Goal: Check status: Check status

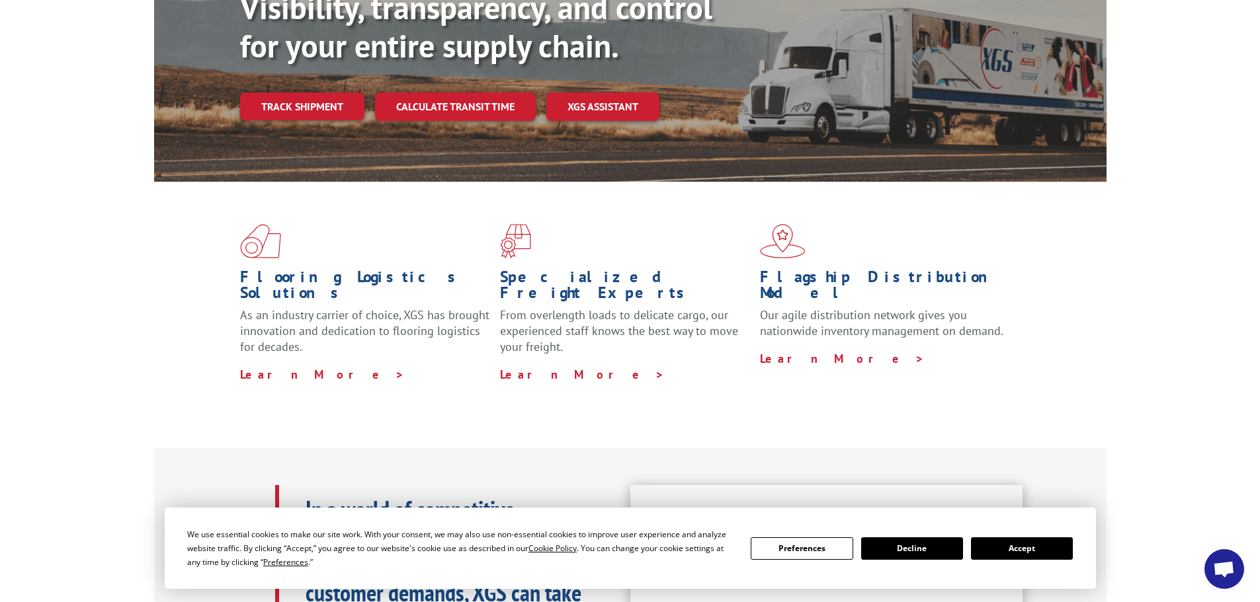
scroll to position [132, 0]
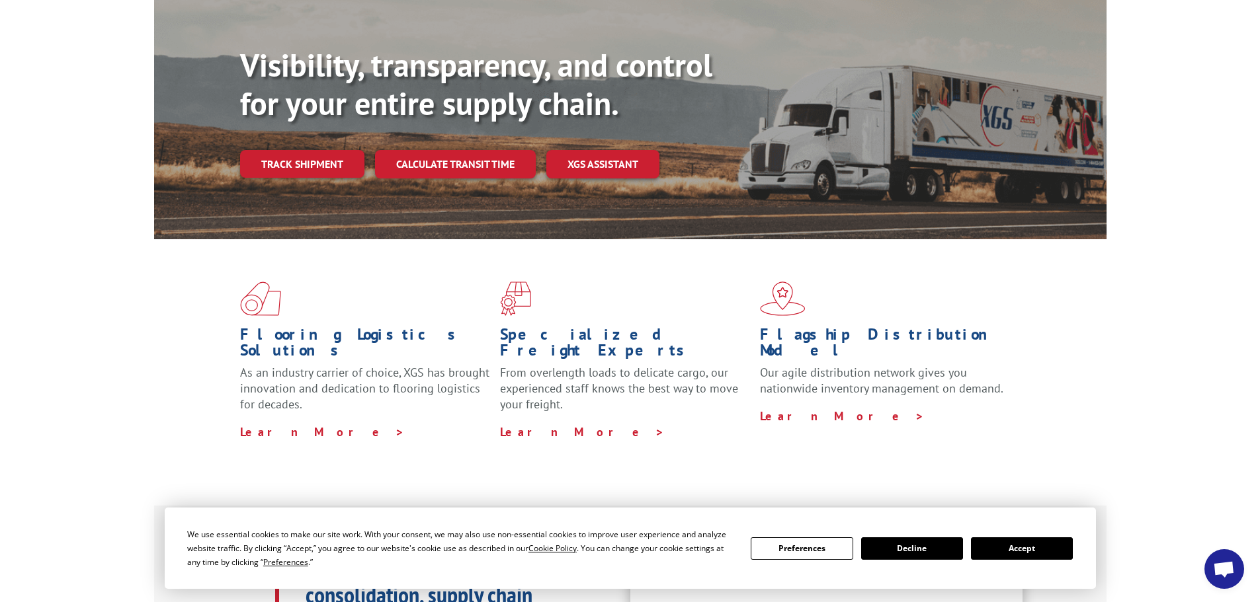
click at [1026, 546] on button "Accept" at bounding box center [1022, 549] width 102 height 22
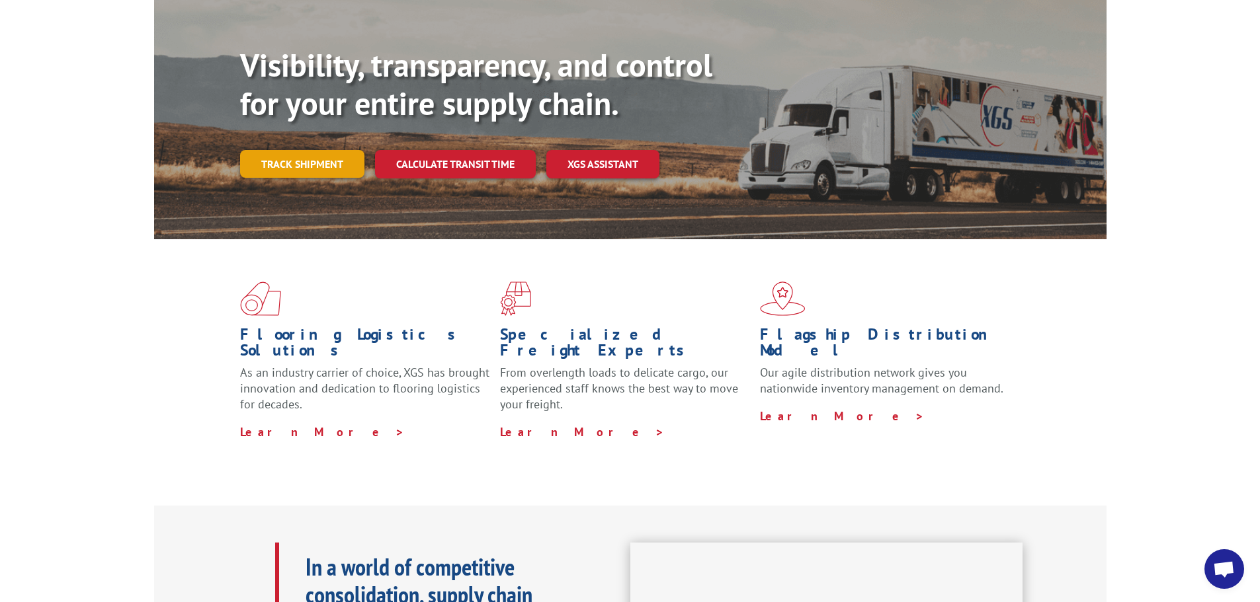
click at [316, 150] on link "Track shipment" at bounding box center [302, 164] width 124 height 28
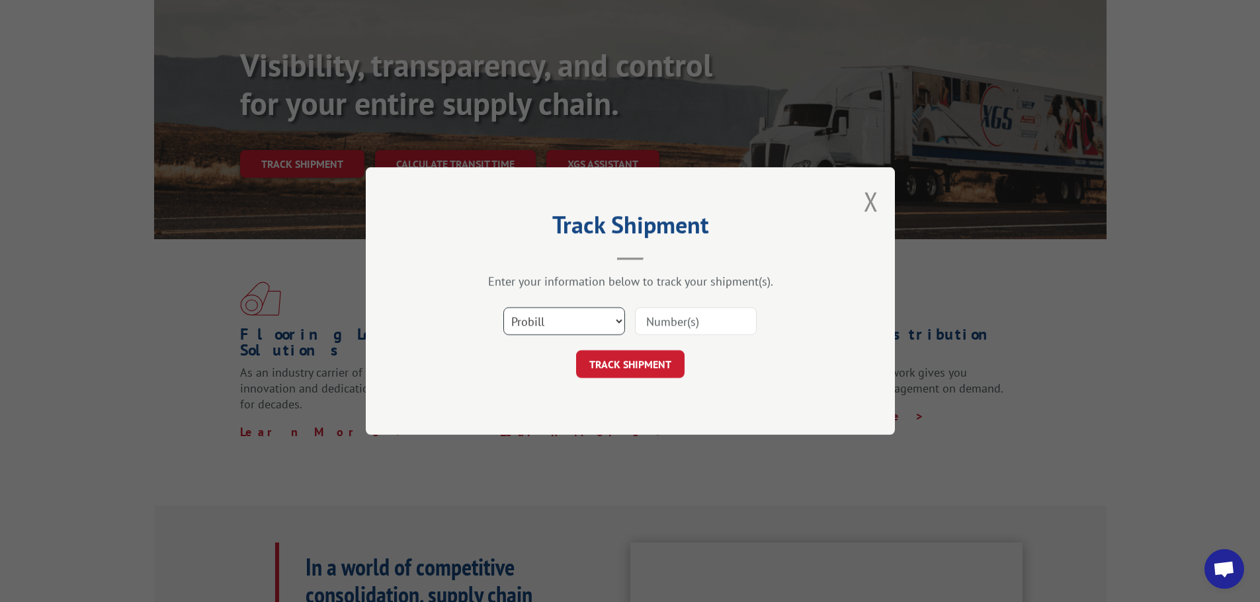
click at [618, 323] on select "Select category... Probill BOL PO" at bounding box center [564, 321] width 122 height 28
select select "bol"
click at [503, 307] on select "Select category... Probill BOL PO" at bounding box center [564, 321] width 122 height 28
click at [679, 326] on input at bounding box center [696, 321] width 122 height 28
paste input "54401755"
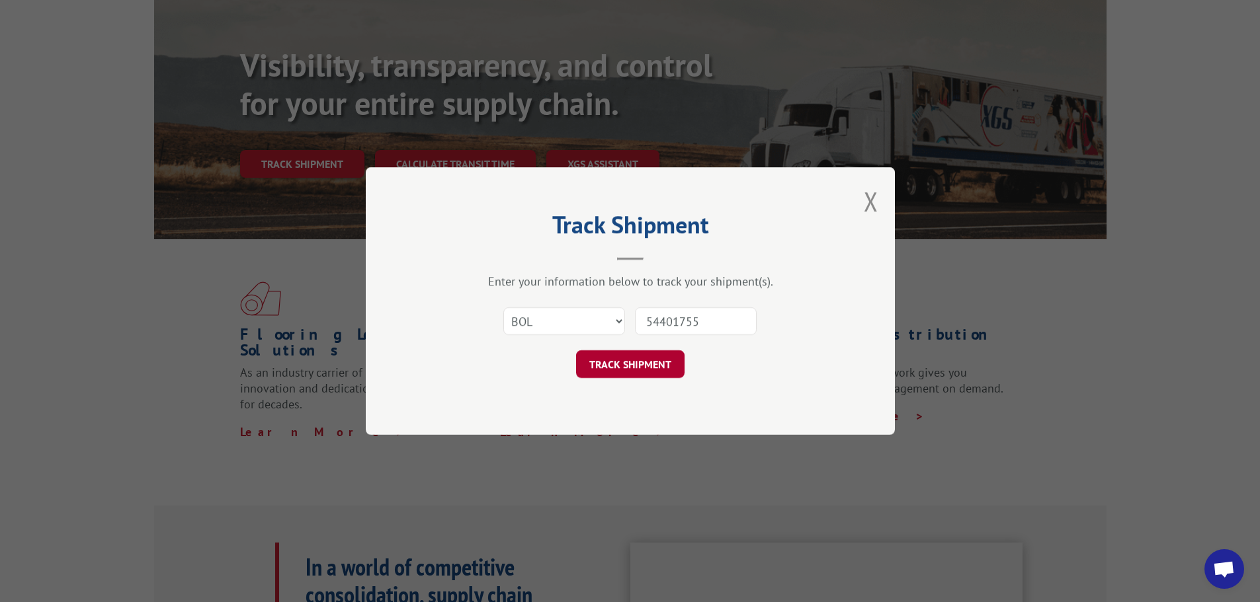
type input "54401755"
click at [622, 366] on button "TRACK SHIPMENT" at bounding box center [630, 364] width 108 height 28
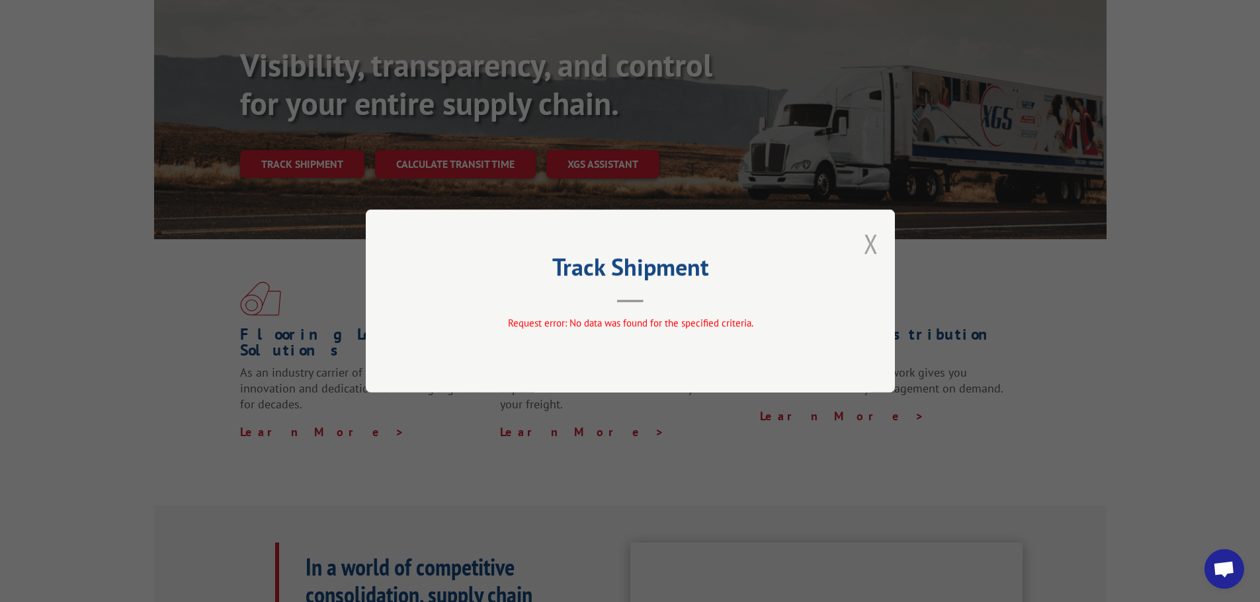
click at [868, 243] on button "Close modal" at bounding box center [871, 243] width 15 height 35
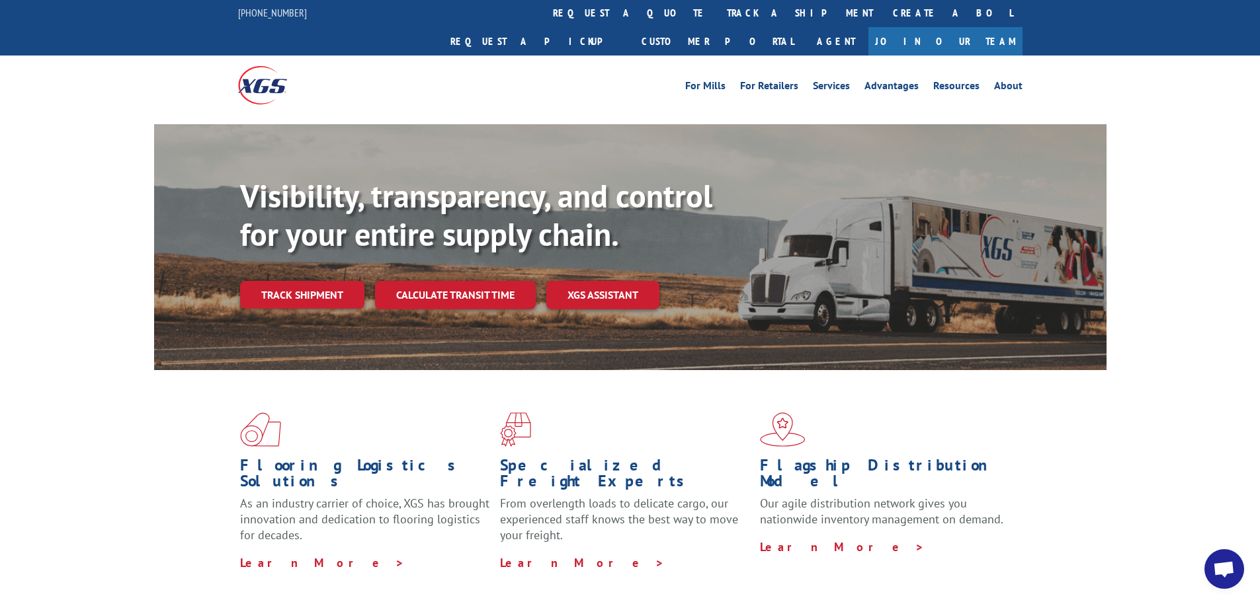
scroll to position [0, 0]
